Goal: Navigation & Orientation: Find specific page/section

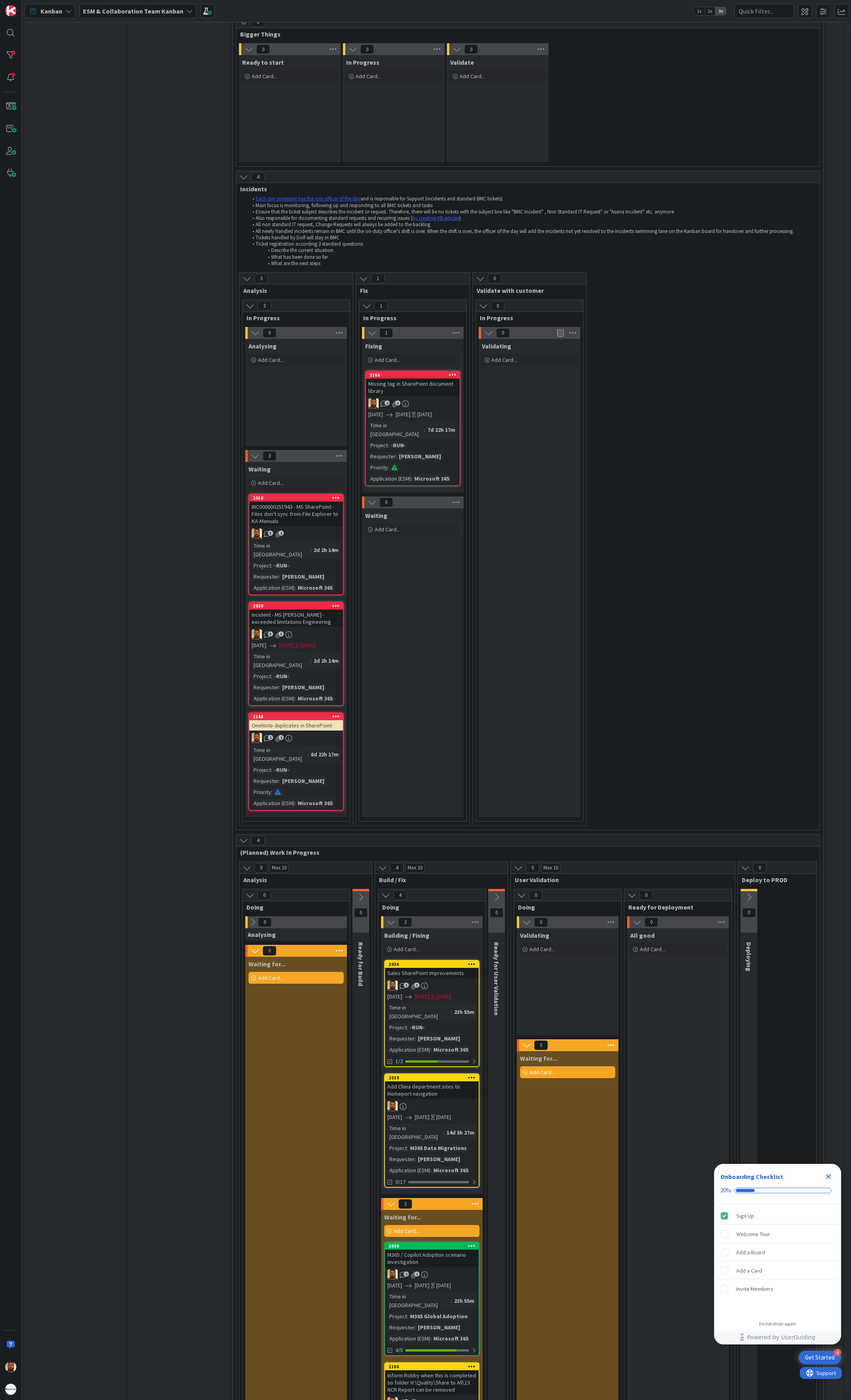
scroll to position [140, 0]
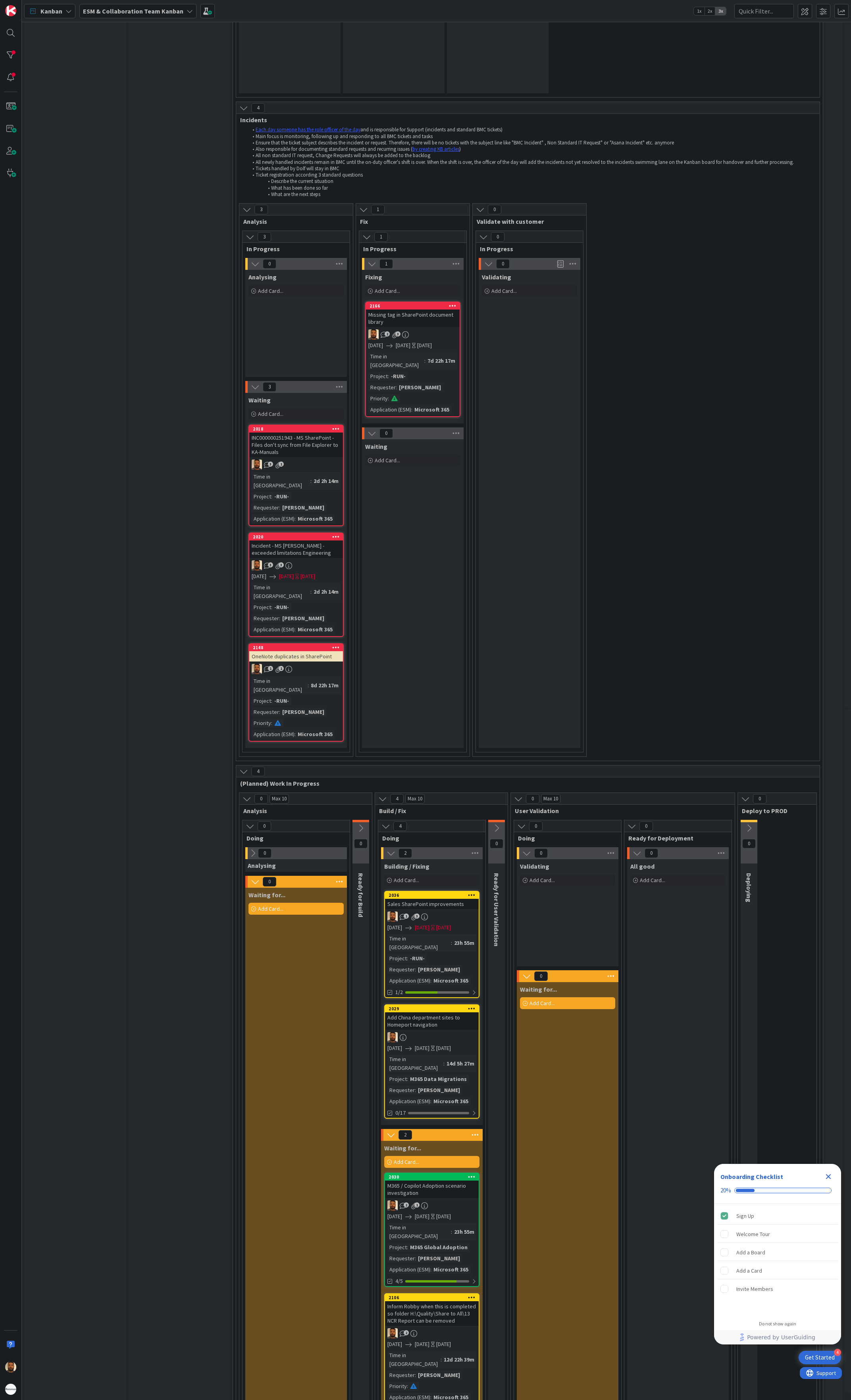
click at [451, 923] on div "[DATE]" at bounding box center [443, 927] width 15 height 8
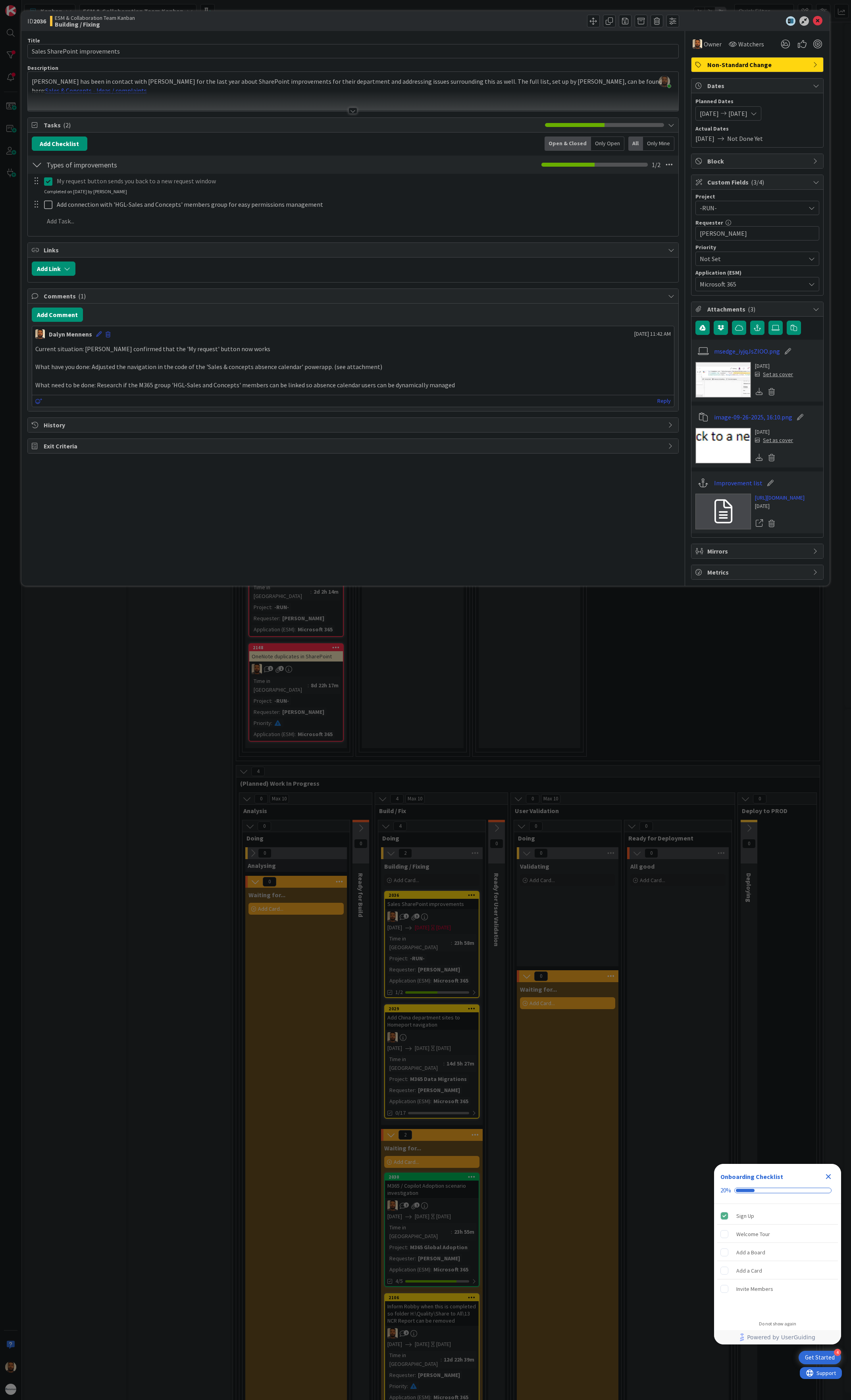
click at [748, 114] on span "[DATE]" at bounding box center [738, 114] width 19 height 10
click at [787, 184] on td "10" at bounding box center [790, 183] width 15 height 15
type input "[DATE]"
click at [787, 184] on td "10" at bounding box center [790, 183] width 15 height 15
type input "[DATE]"
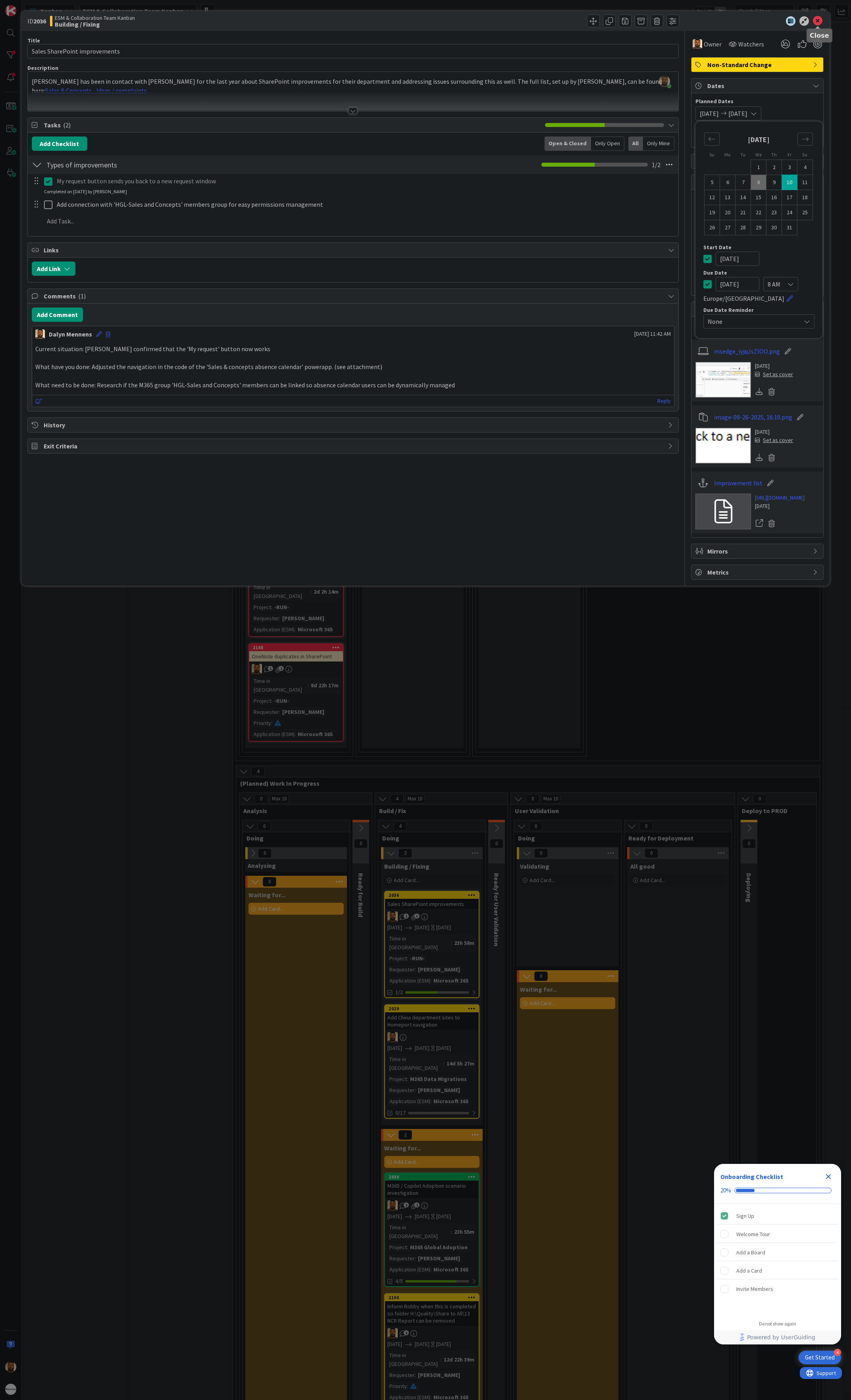
click at [819, 20] on icon at bounding box center [818, 21] width 10 height 10
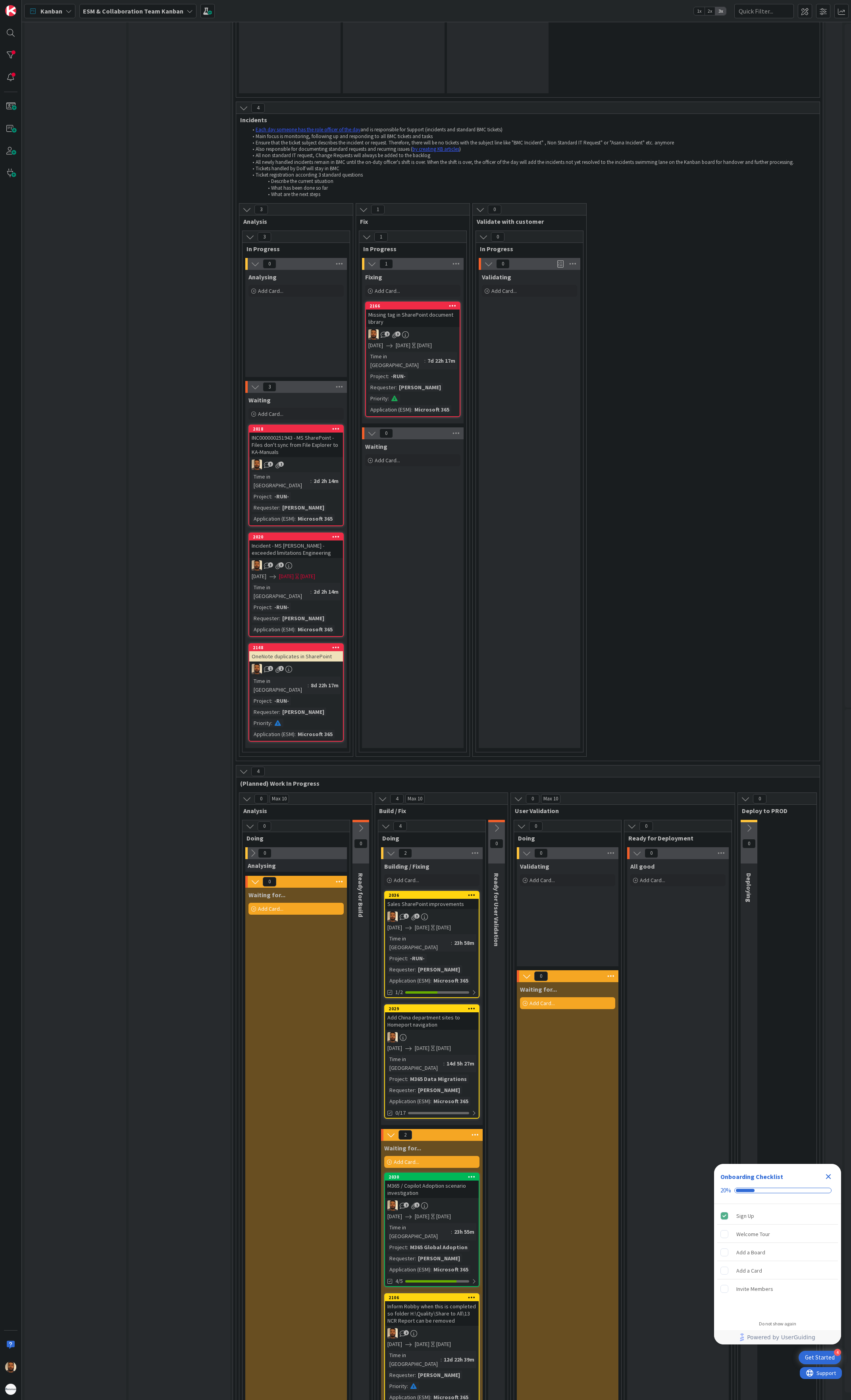
click at [324, 561] on div "3 3" at bounding box center [296, 565] width 94 height 10
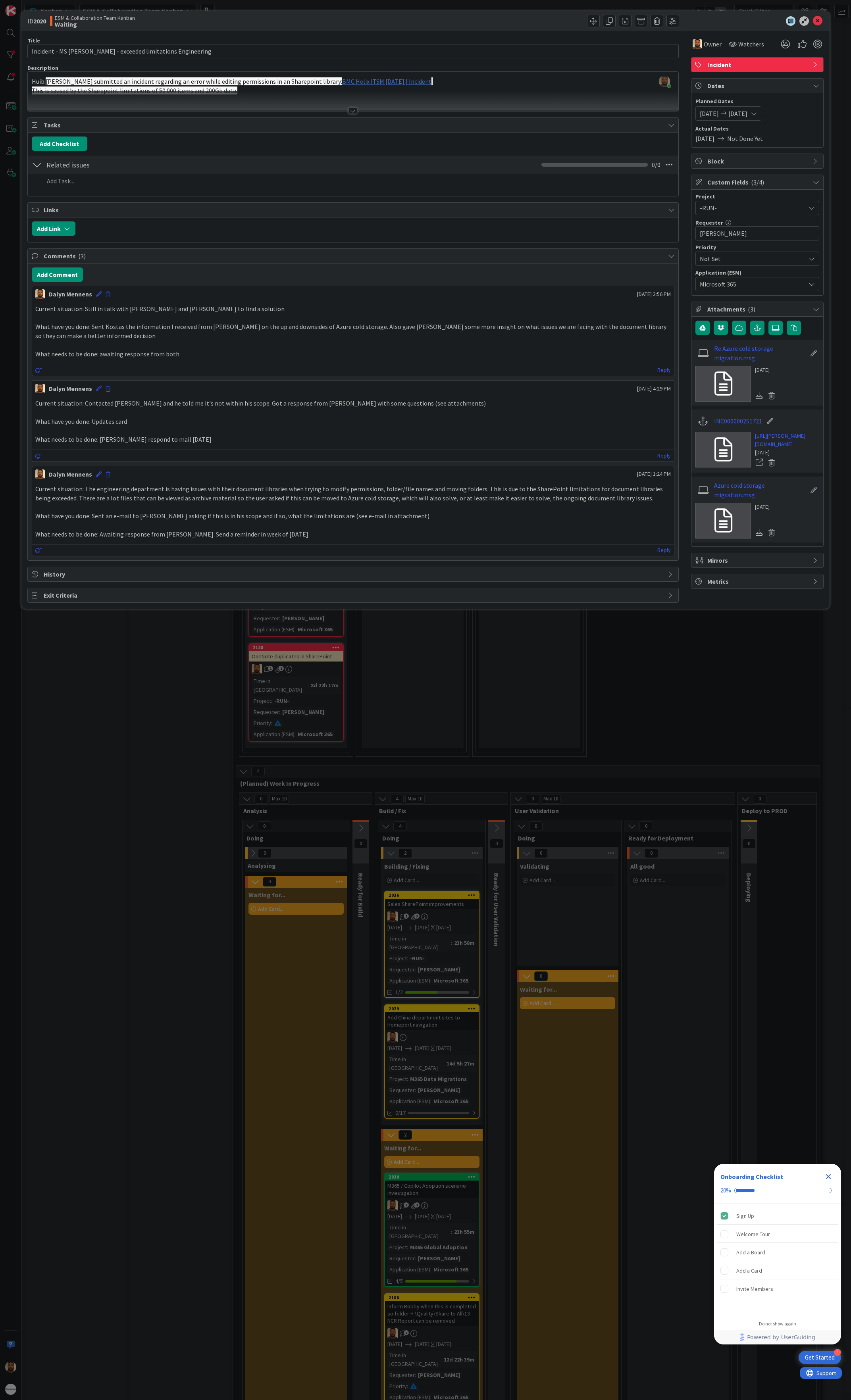
click at [761, 112] on div "10/08/2025 10/08/2025" at bounding box center [728, 114] width 66 height 14
click at [792, 184] on td "10" at bounding box center [790, 183] width 15 height 15
type input "[DATE]"
click at [792, 184] on td "10" at bounding box center [790, 183] width 15 height 15
type input "[DATE]"
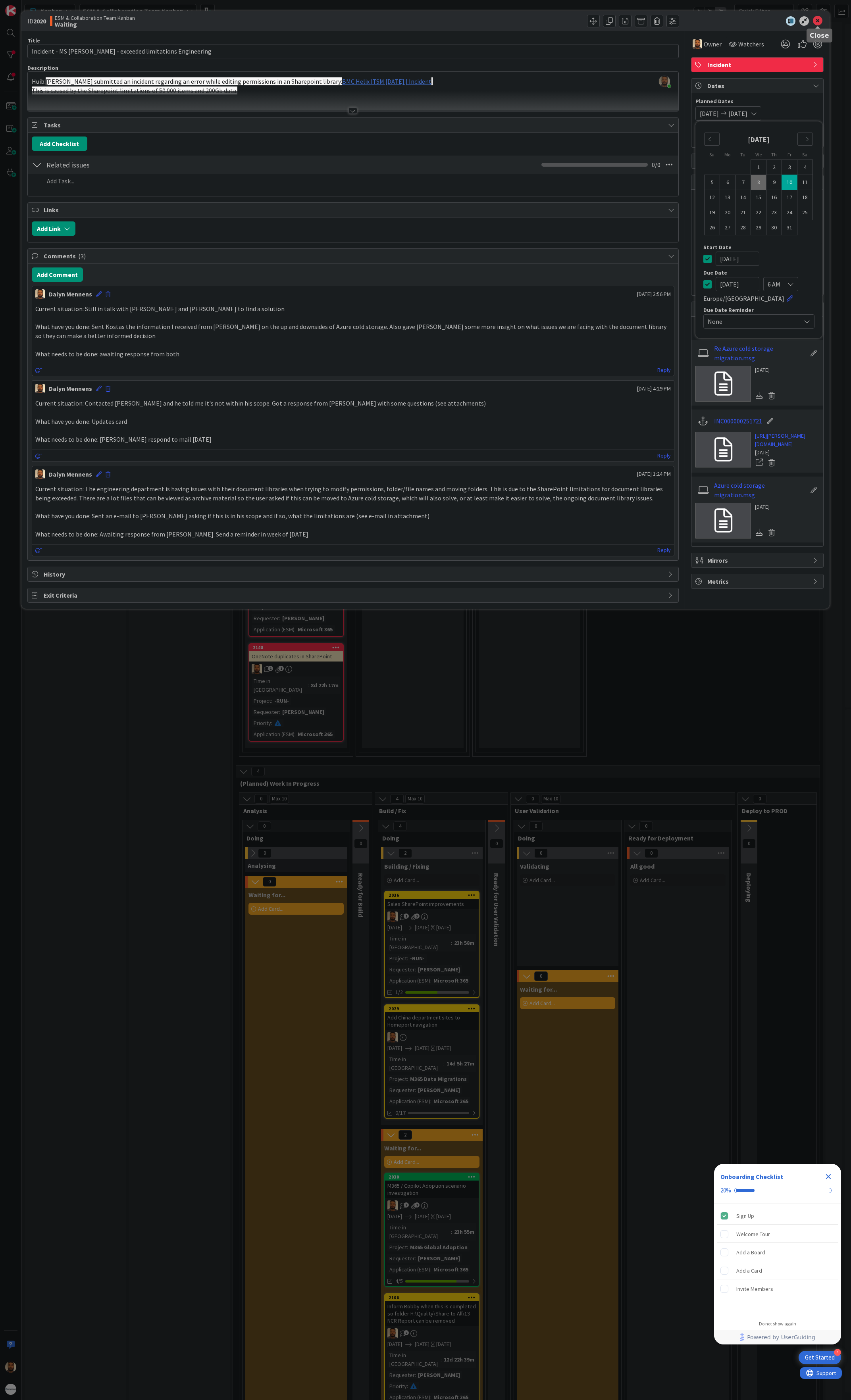
click at [819, 22] on icon at bounding box center [818, 21] width 10 height 10
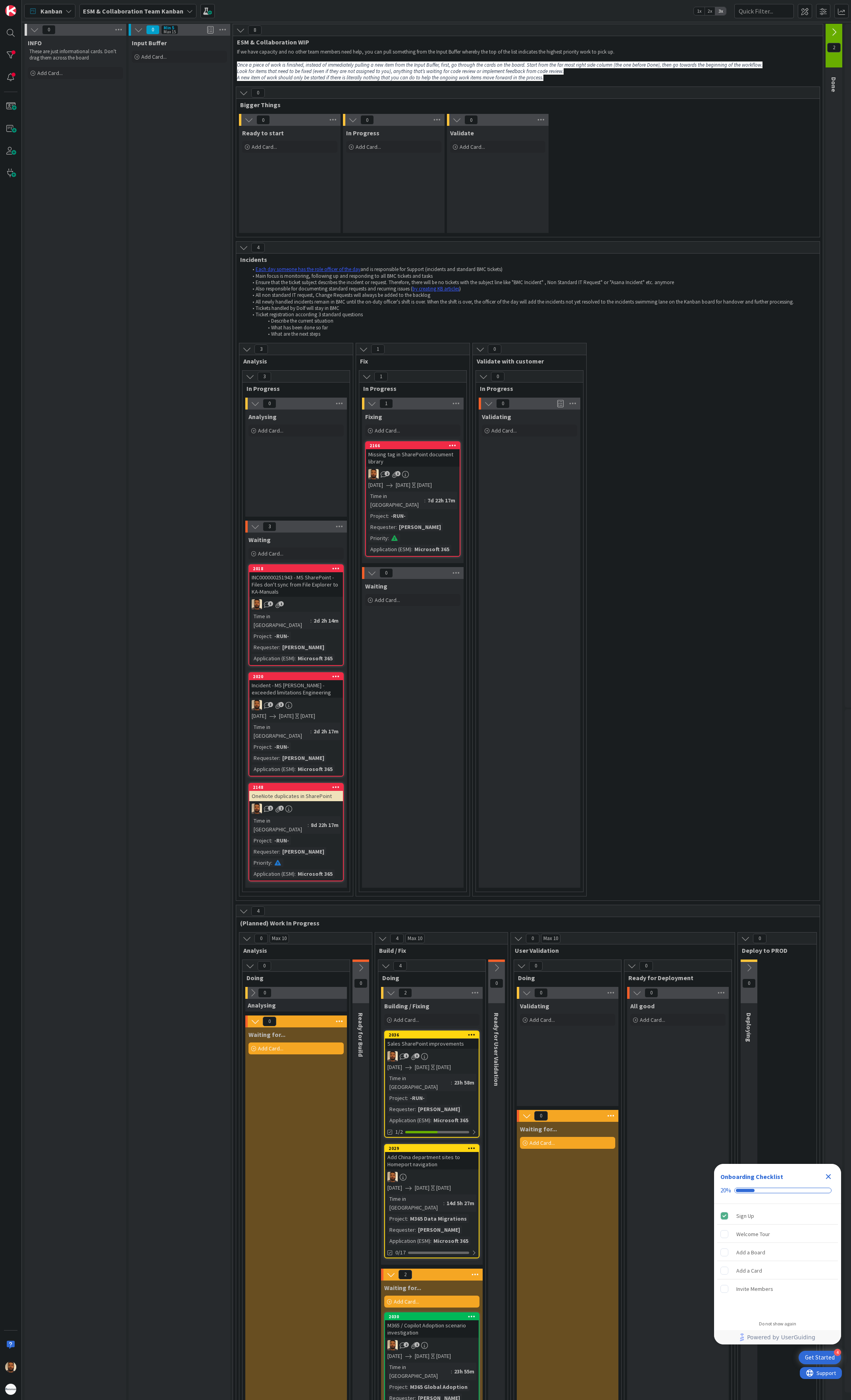
click at [426, 471] on div "2166 Missing tag in SharePoint document library 2 3 10/17/2025 10/17/2025 Today…" at bounding box center [413, 499] width 95 height 115
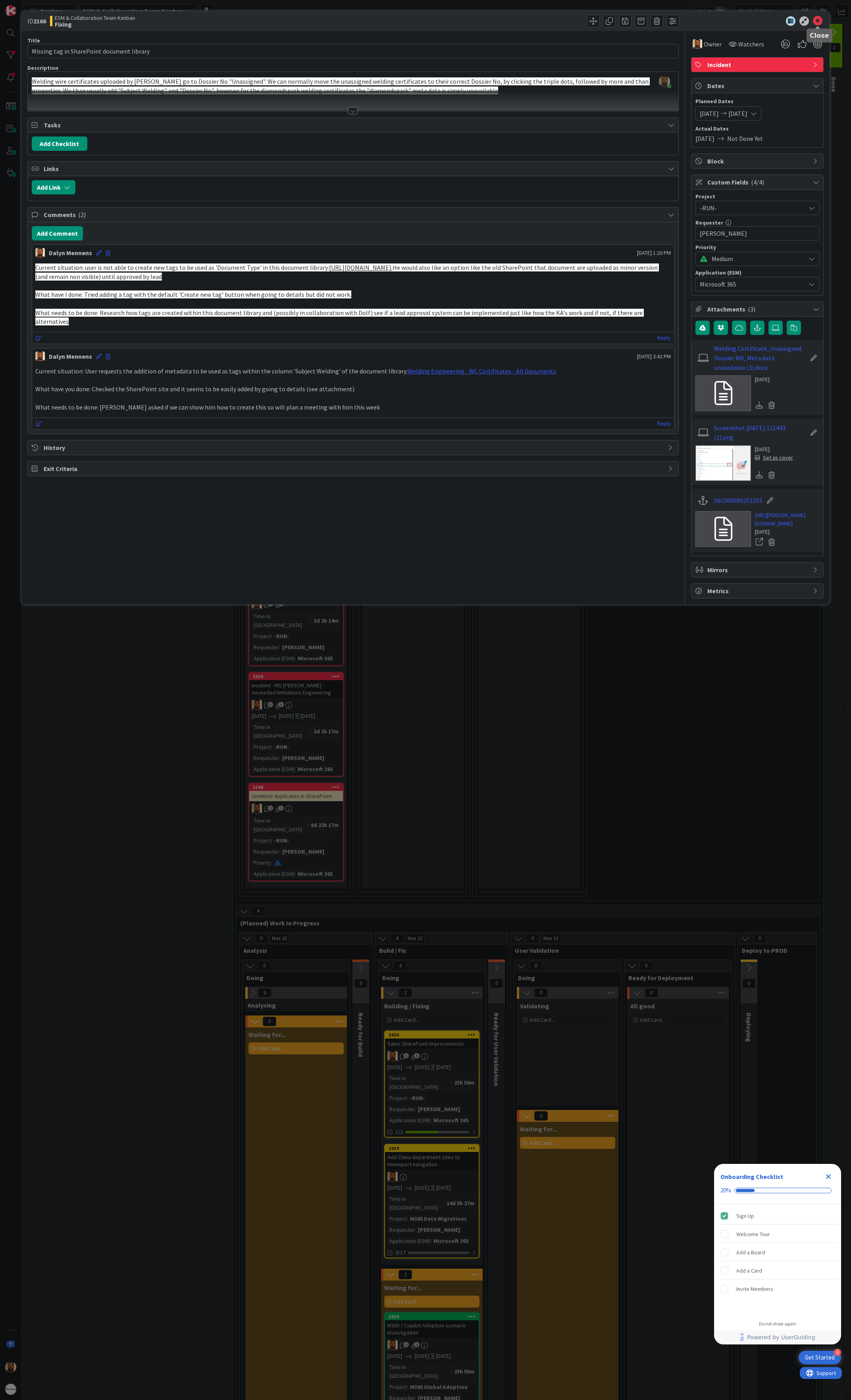
click at [822, 20] on icon at bounding box center [818, 21] width 10 height 10
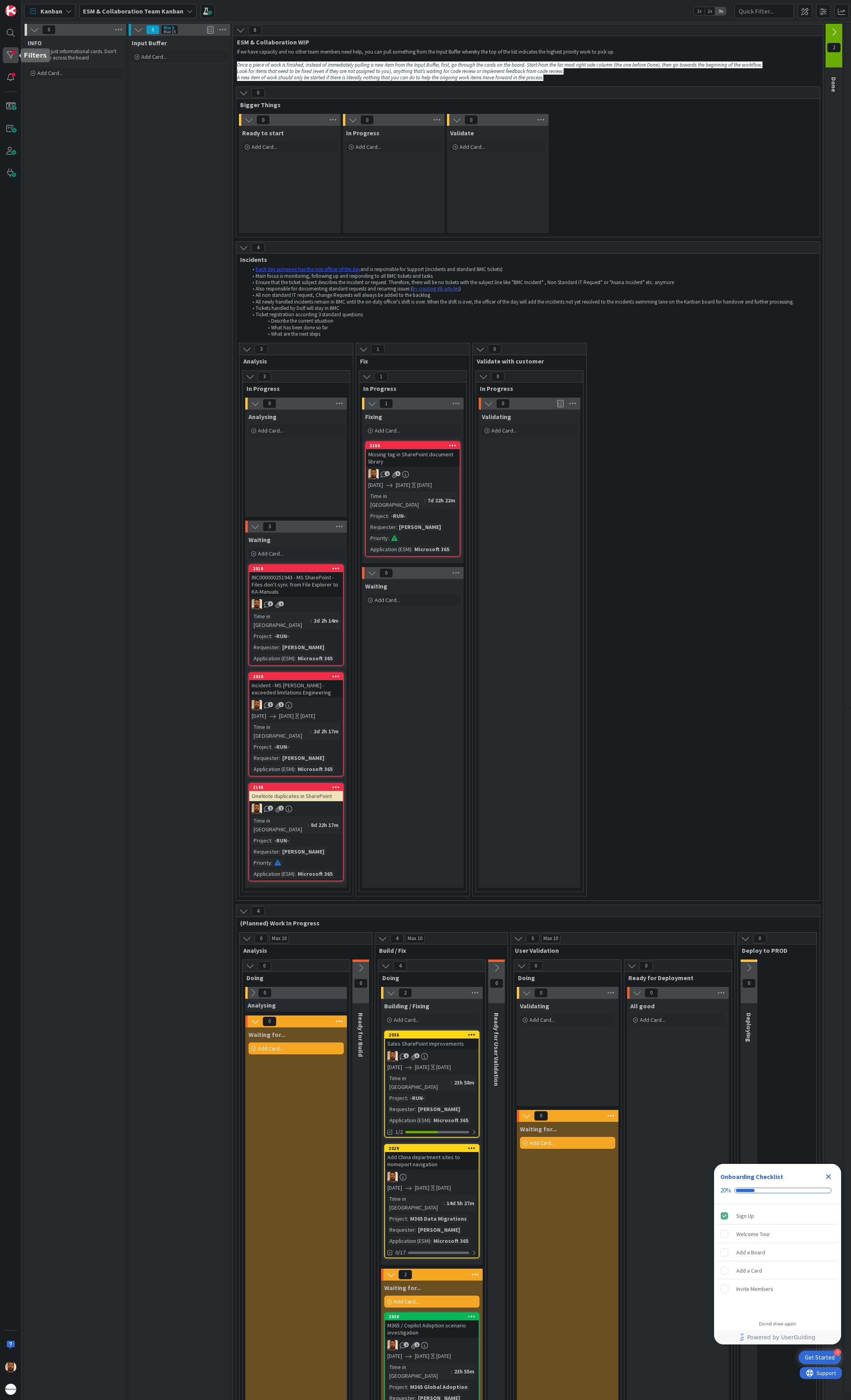
click at [14, 54] on div at bounding box center [10, 55] width 16 height 16
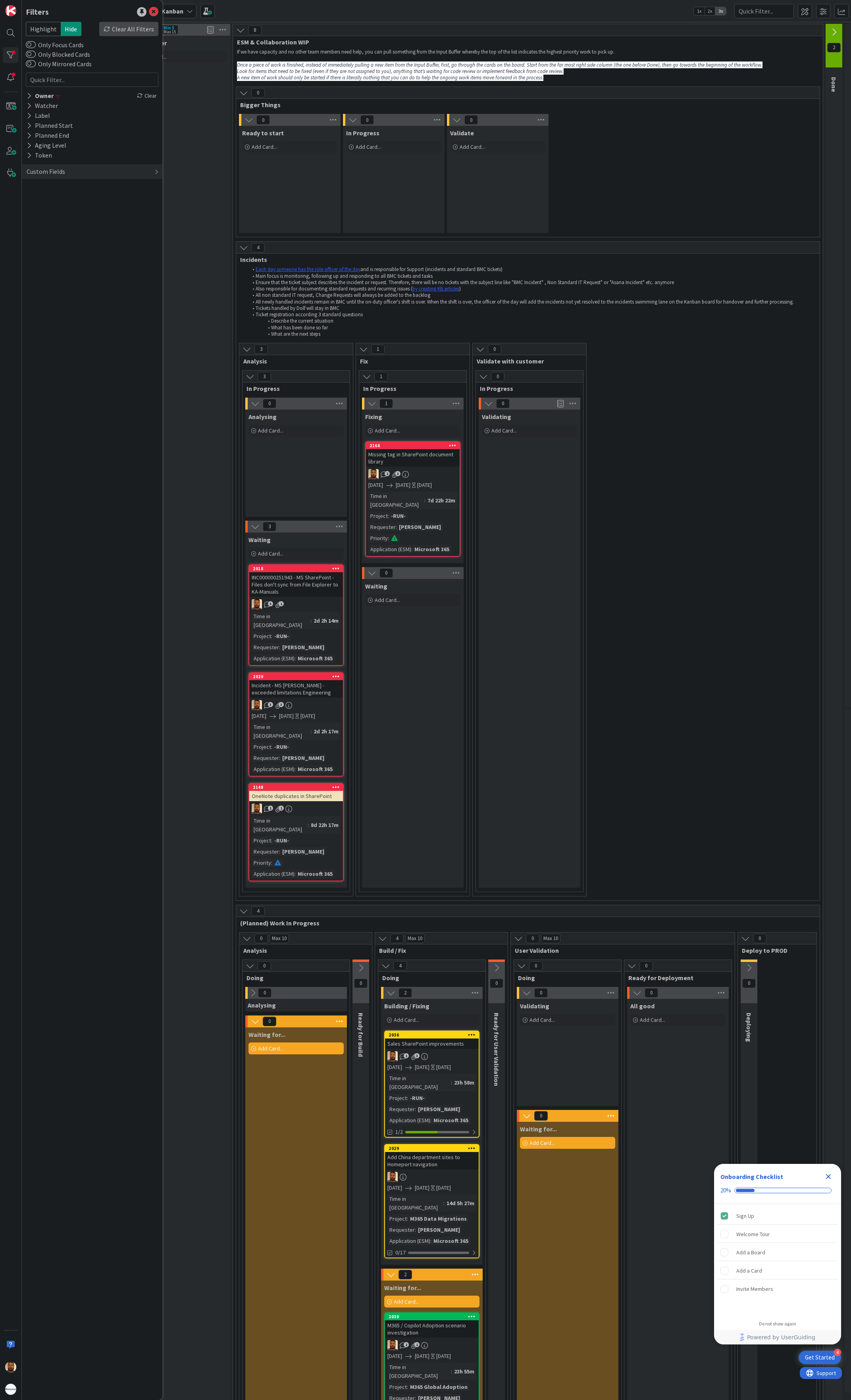
click at [113, 30] on div "Clear All Filters" at bounding box center [129, 29] width 59 height 14
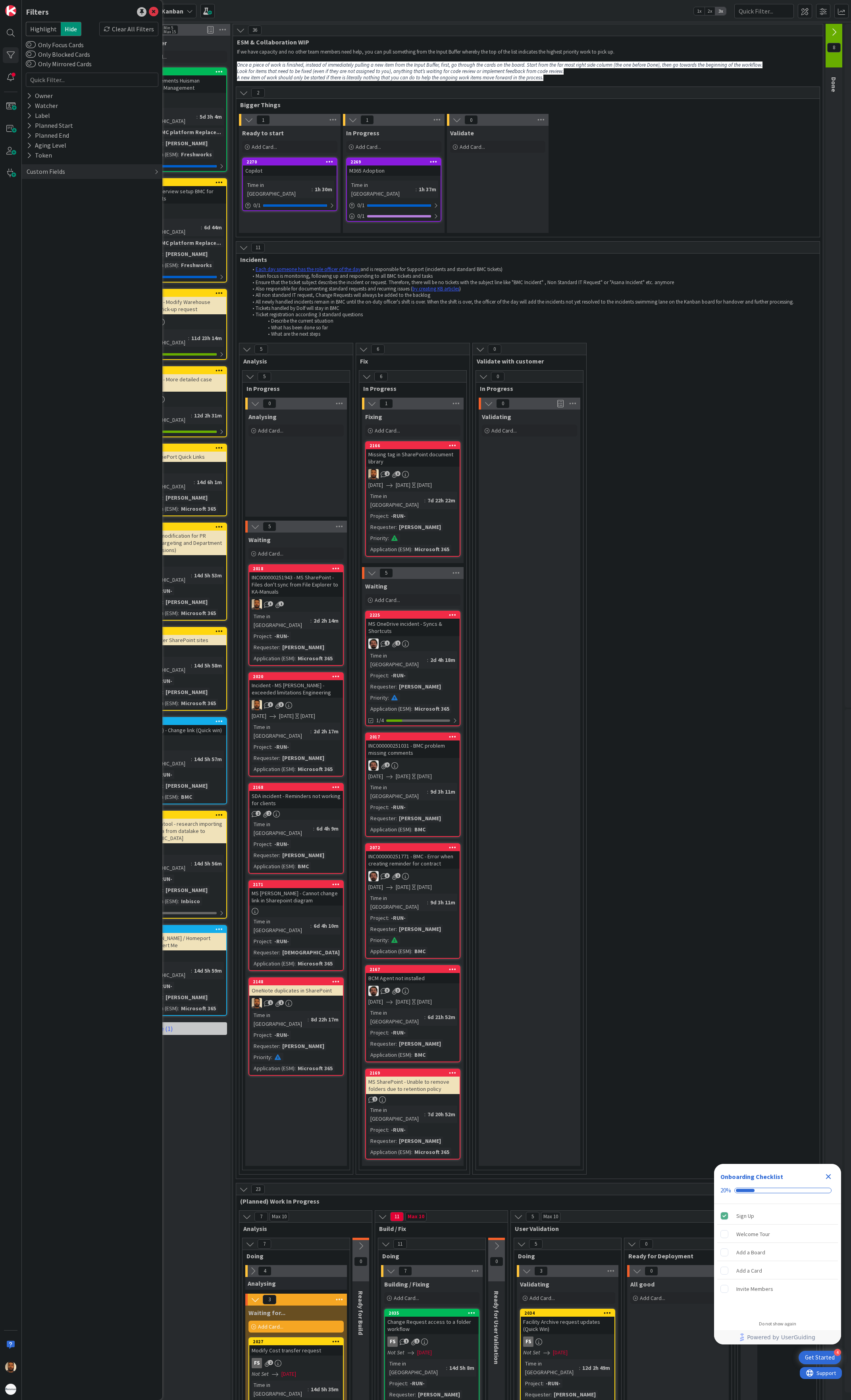
click at [266, 12] on div "Kanban ESM & Collaboration Team Kanban 1x 2x 3x" at bounding box center [436, 11] width 829 height 22
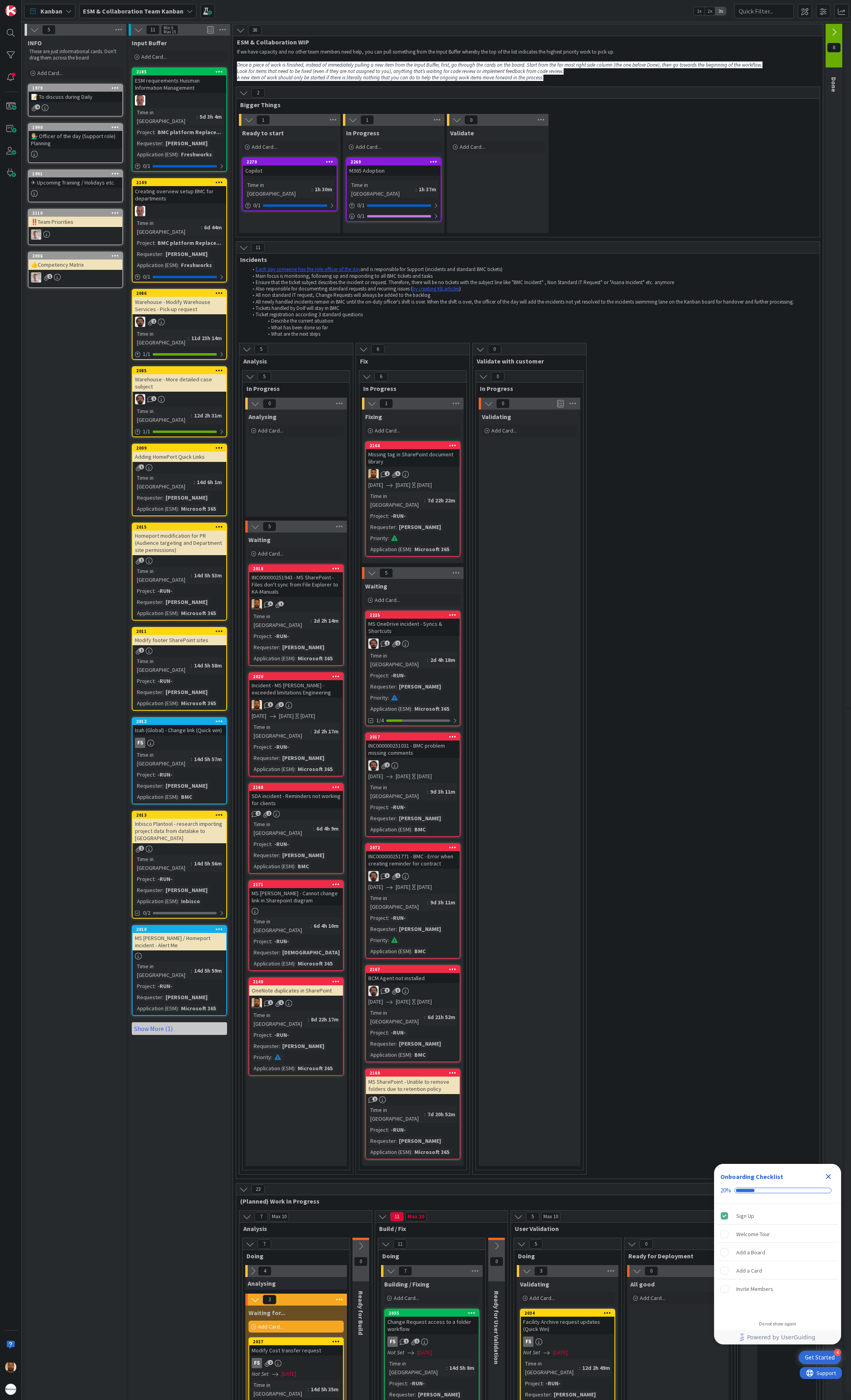
click at [192, 648] on div "1" at bounding box center [179, 651] width 94 height 7
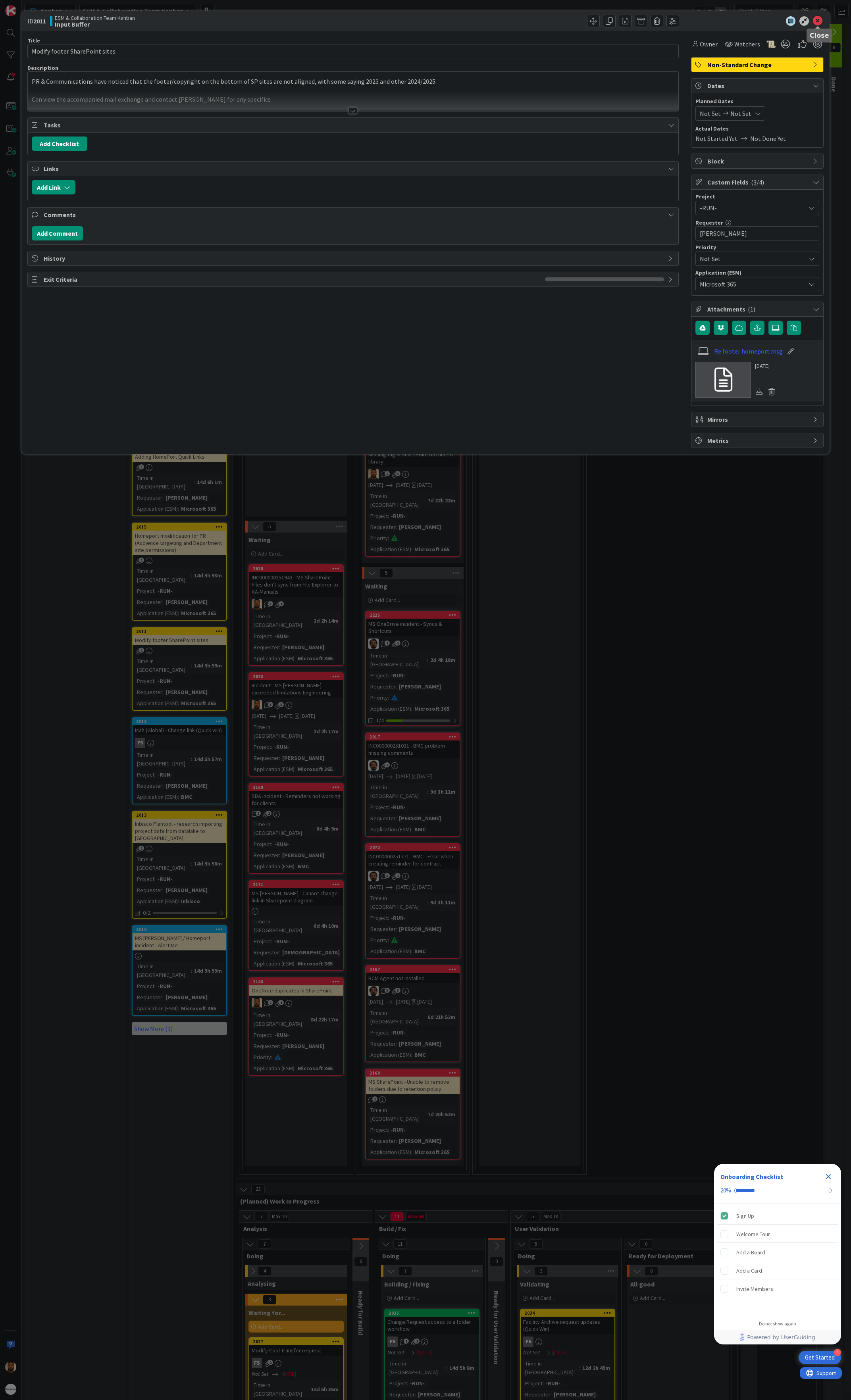
click at [819, 17] on icon at bounding box center [818, 21] width 10 height 10
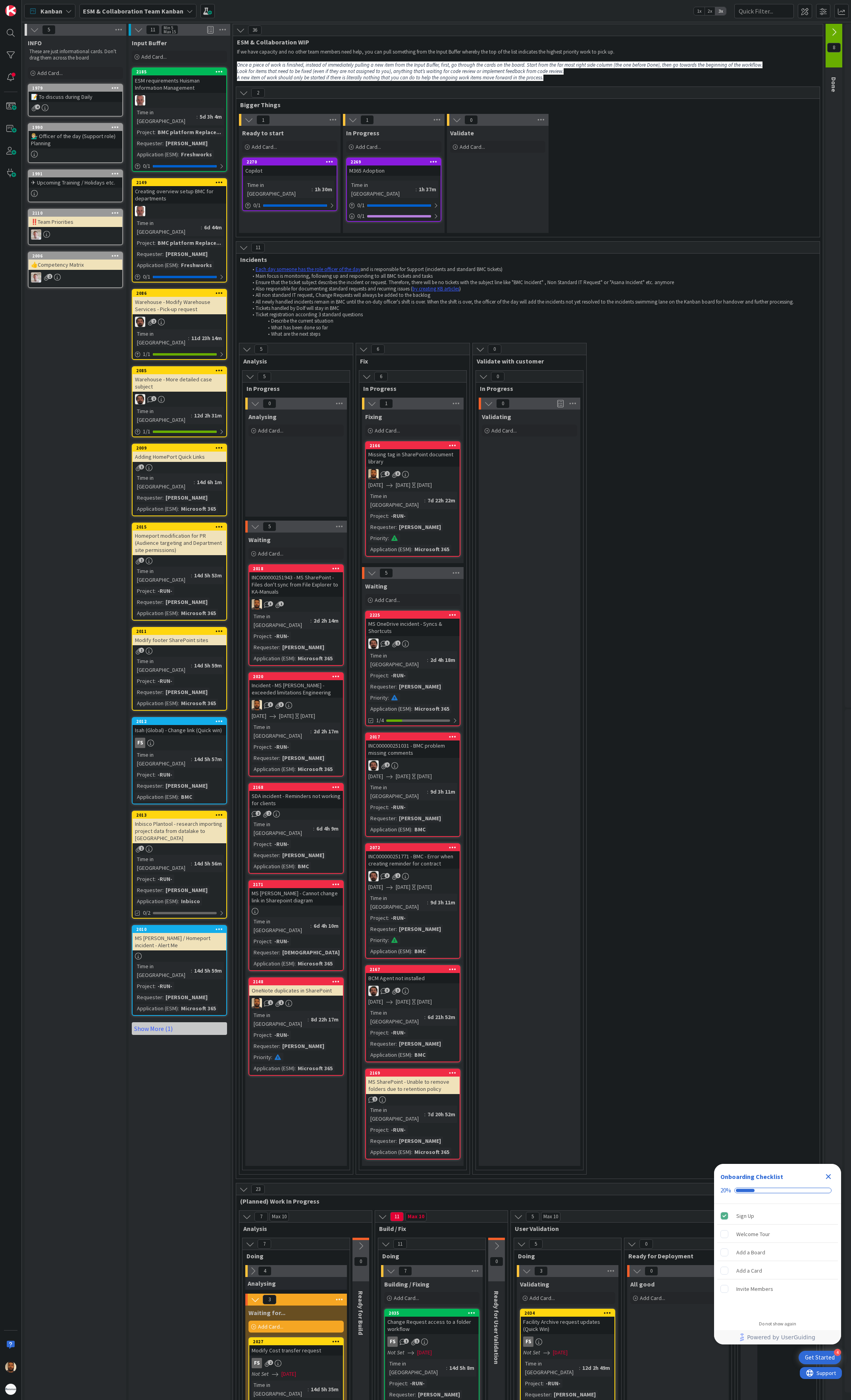
click at [201, 933] on div "MS [PERSON_NAME] / Homeport incident - Alert Me" at bounding box center [179, 942] width 94 height 17
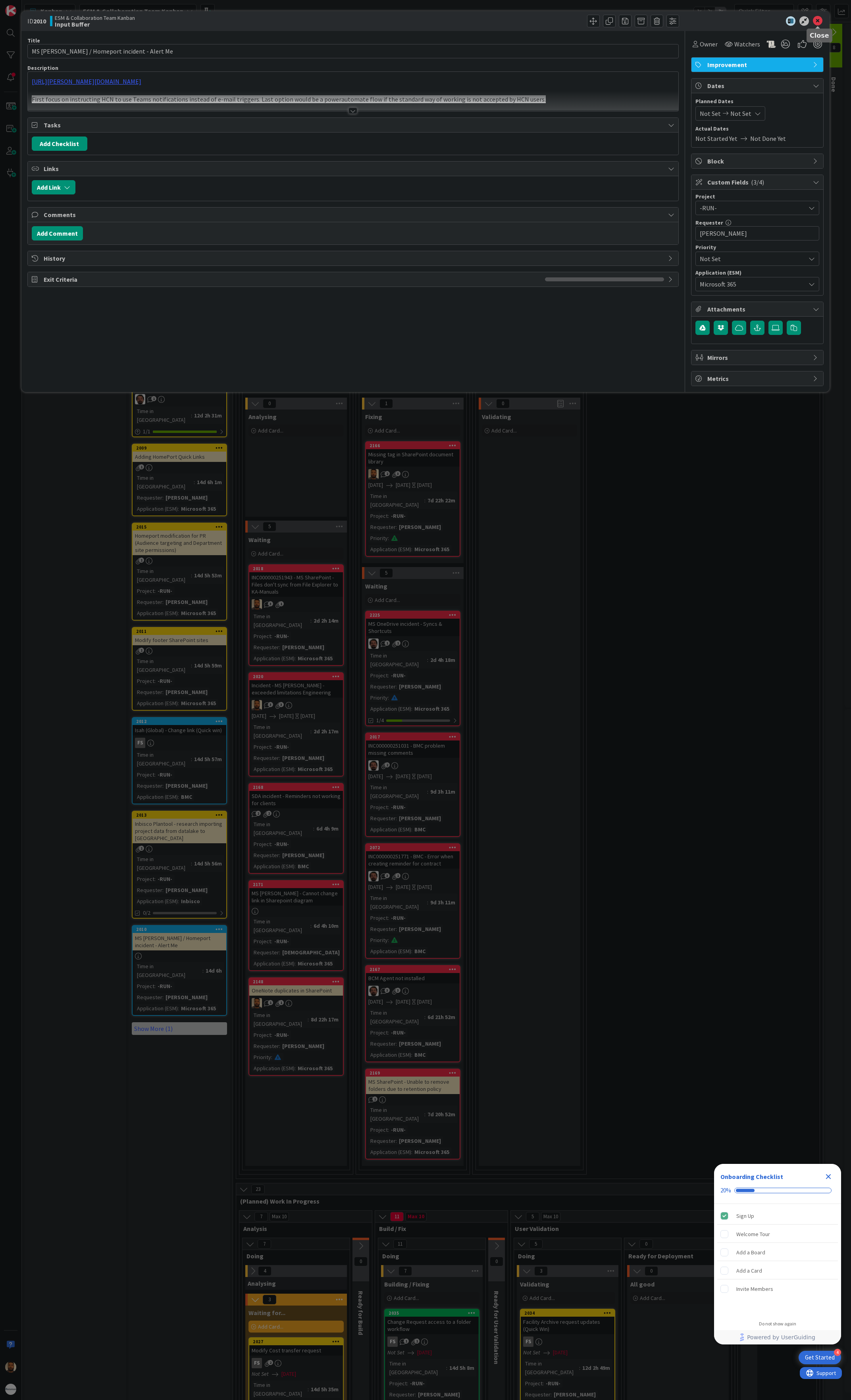
click at [817, 17] on icon at bounding box center [818, 21] width 10 height 10
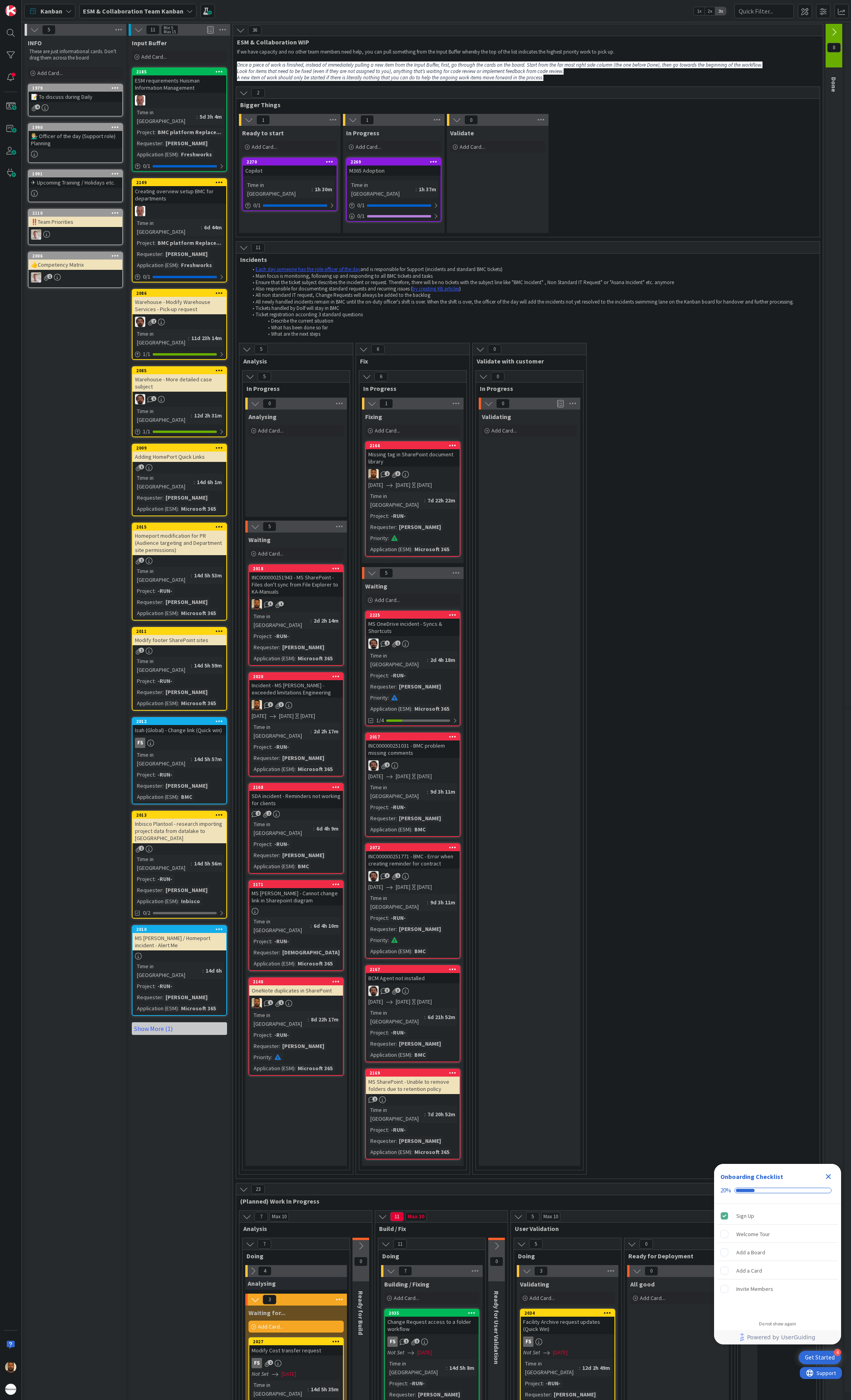
click at [197, 530] on div "Homeport modification for PR (Audience targeting and Department site permission…" at bounding box center [179, 542] width 94 height 24
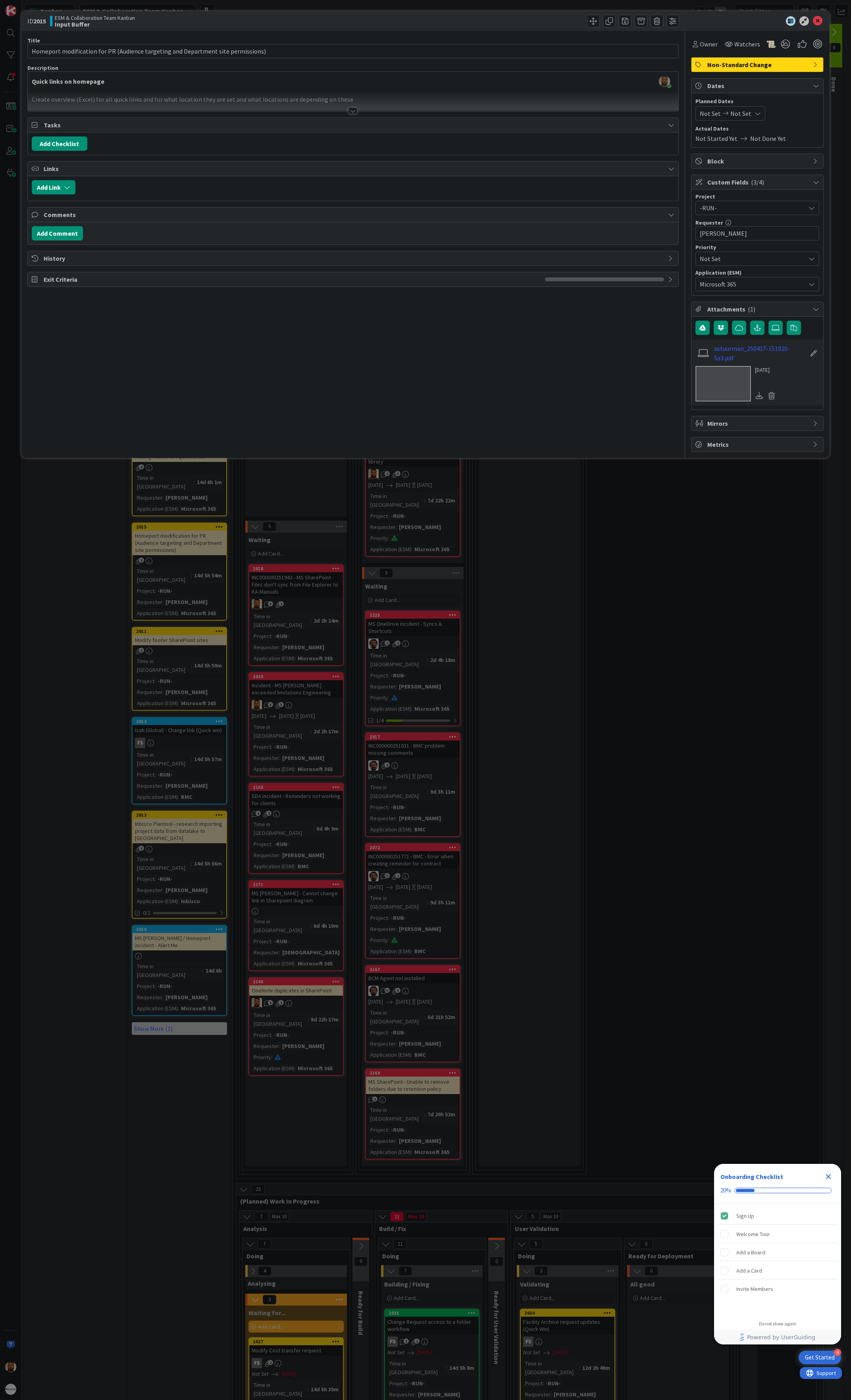
click at [350, 110] on div at bounding box center [353, 111] width 9 height 7
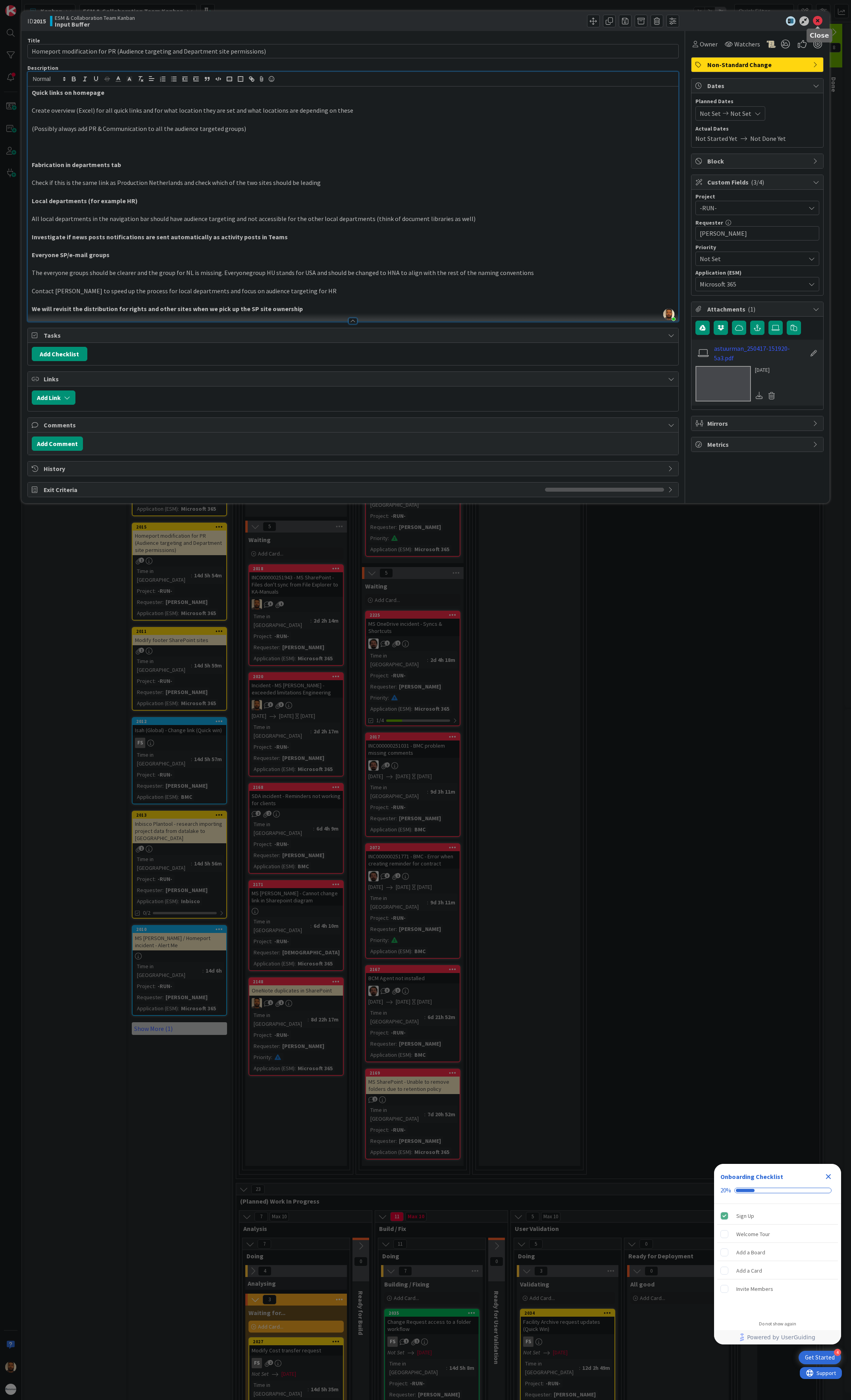
click at [816, 20] on icon at bounding box center [818, 21] width 10 height 10
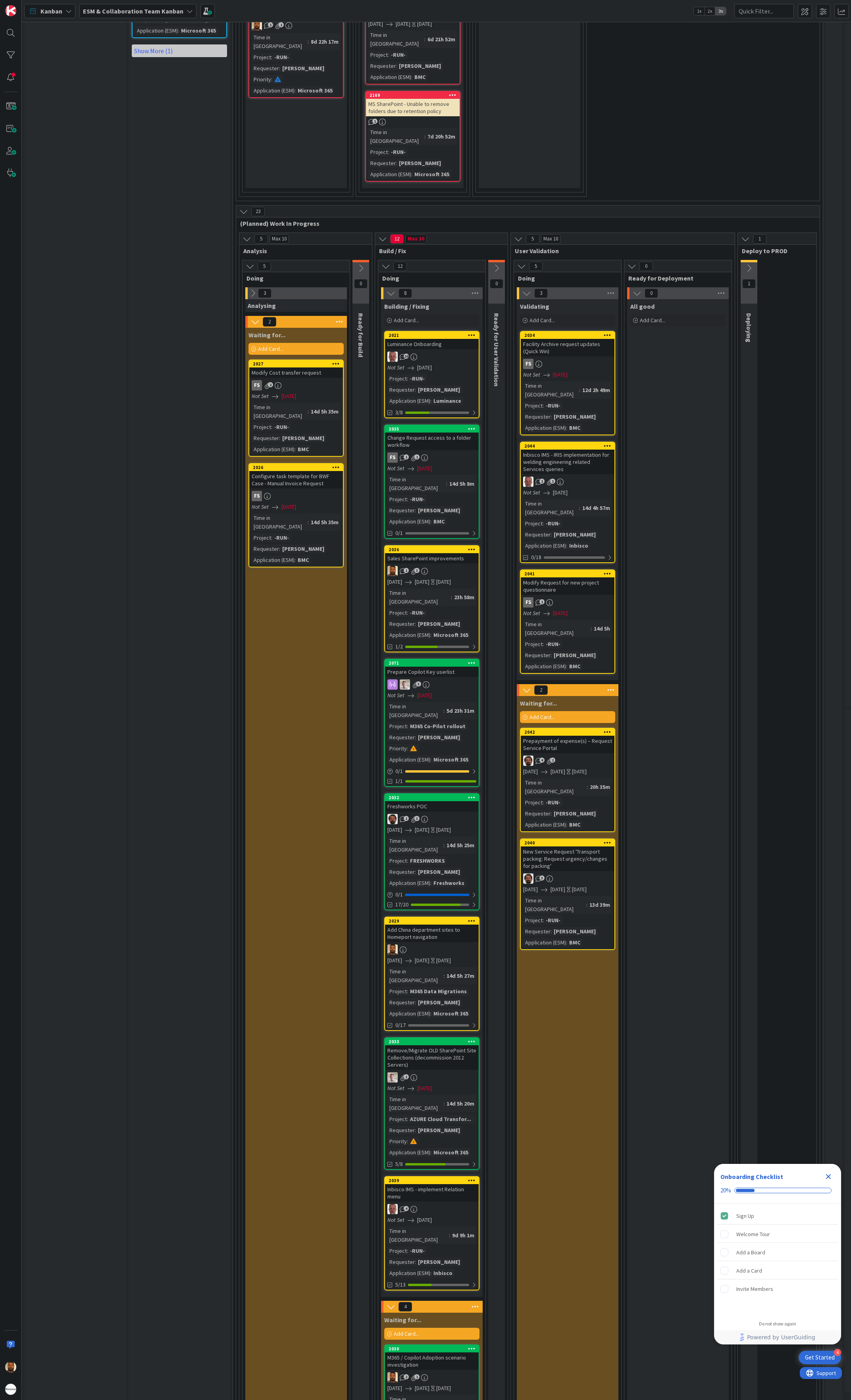
scroll to position [943, 0]
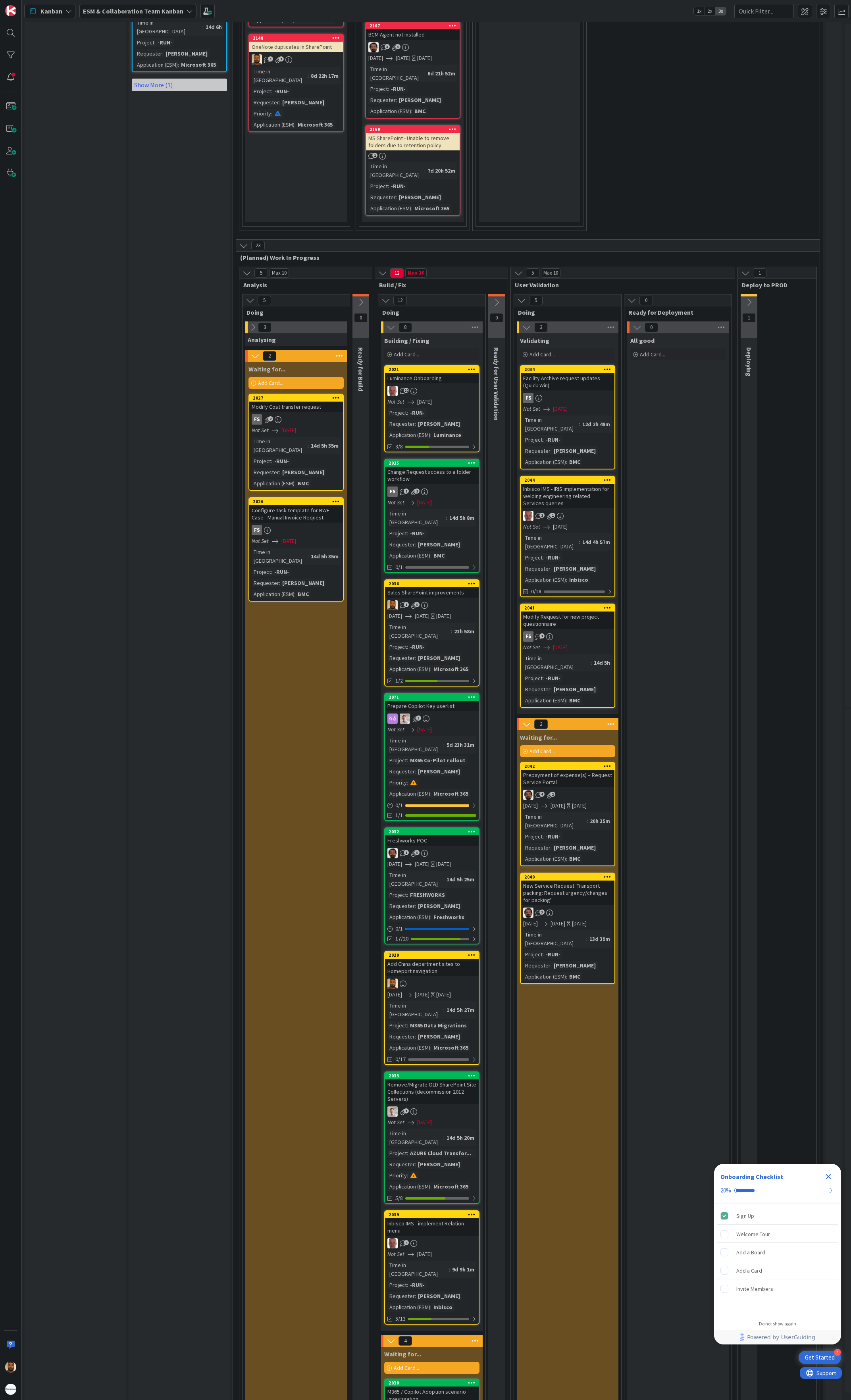
click at [449, 959] on div "Add China department sites to Homeport navigation" at bounding box center [432, 967] width 94 height 17
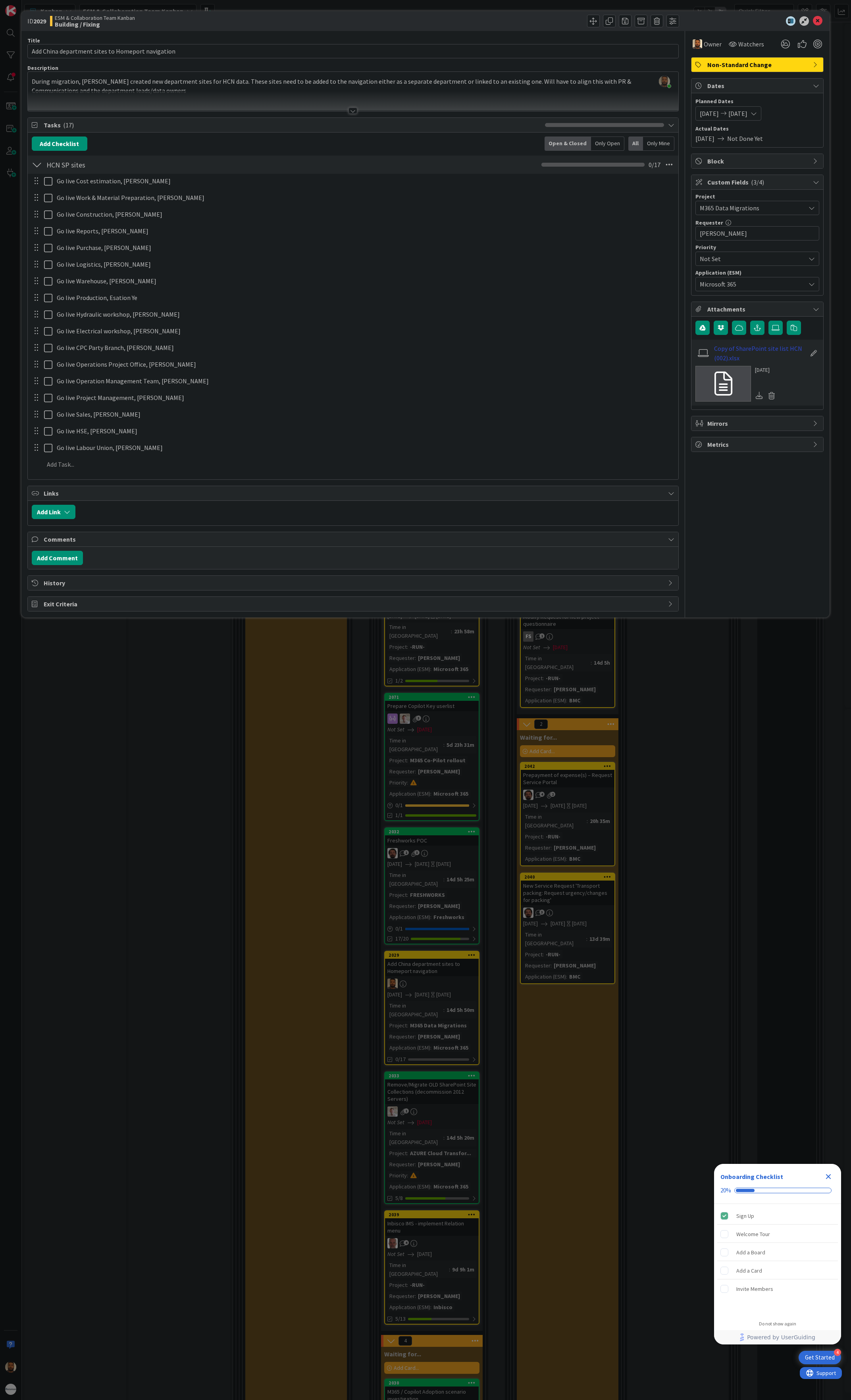
click at [726, 360] on link "Copy of SharePoint site list HCN (002).xlsx" at bounding box center [760, 353] width 92 height 19
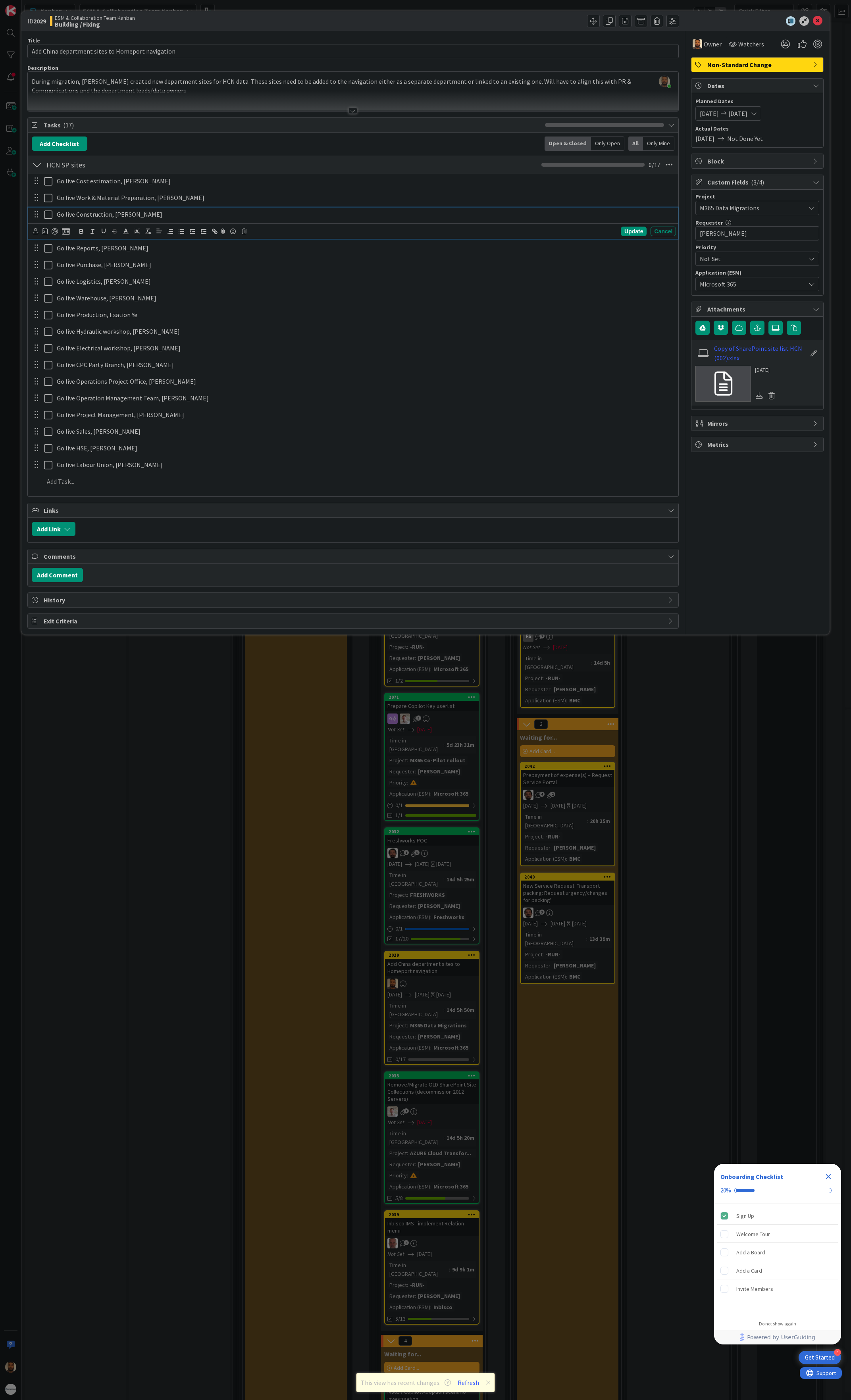
click at [142, 215] on p "Go live Construction, Andy Tang" at bounding box center [364, 214] width 616 height 9
click at [461, 21] on div at bounding box center [517, 21] width 324 height 12
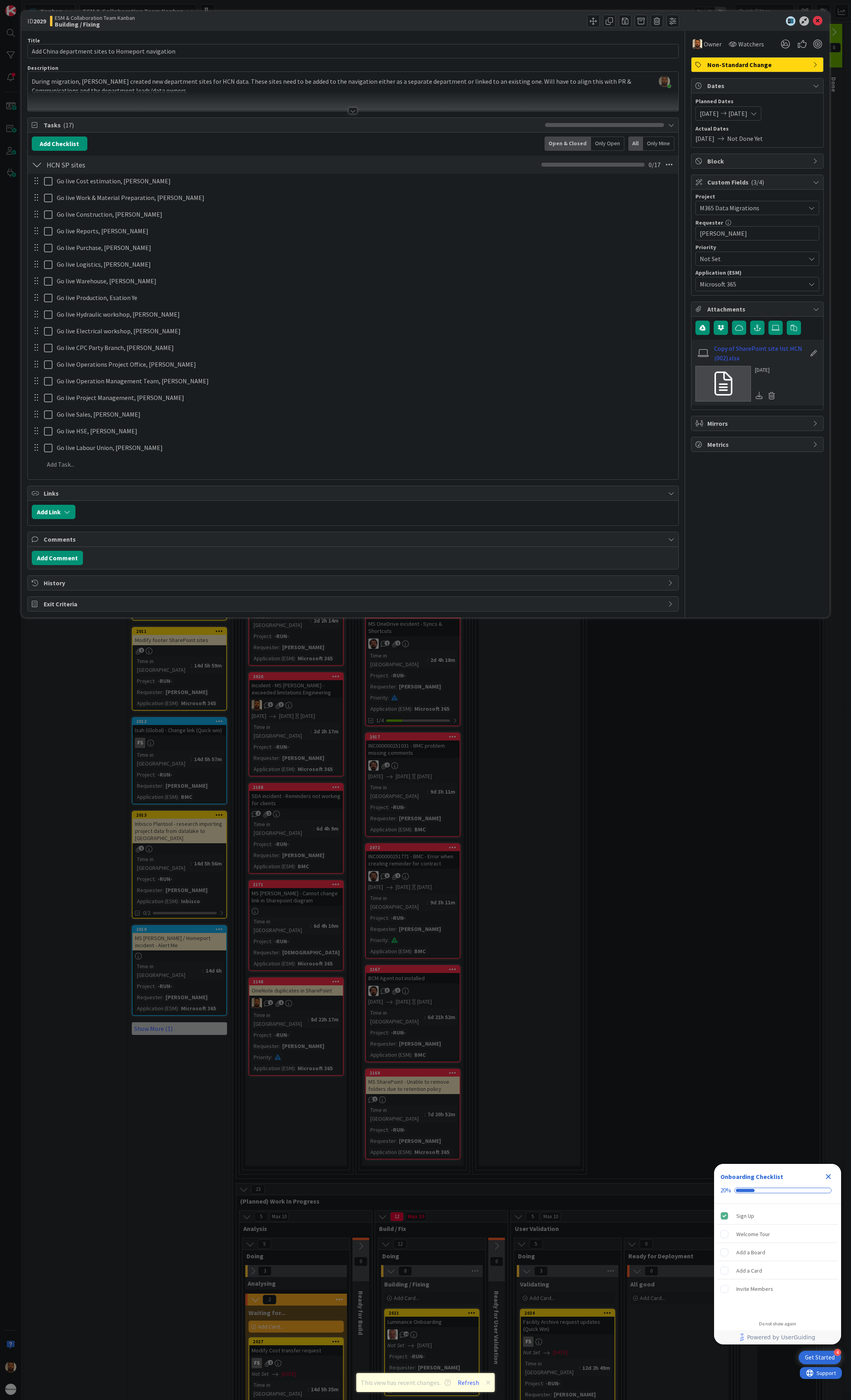
scroll to position [943, 0]
